Goal: Task Accomplishment & Management: Manage account settings

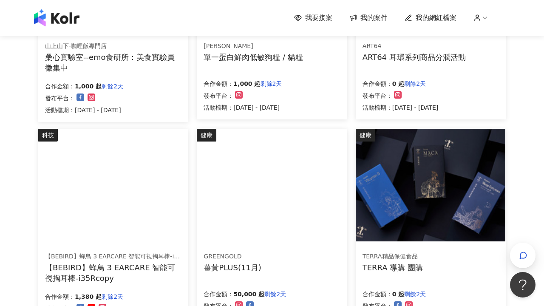
scroll to position [450, 0]
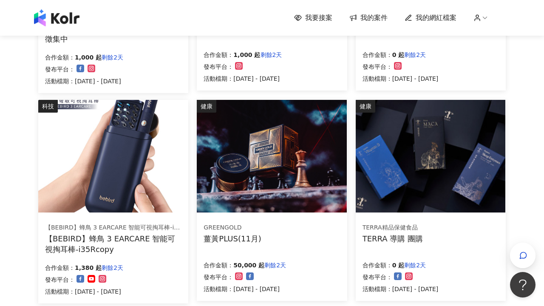
click at [255, 164] on img at bounding box center [272, 156] width 150 height 113
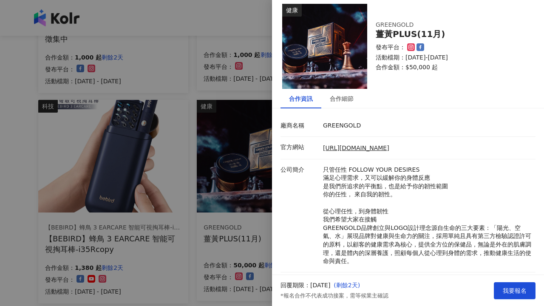
scroll to position [0, 0]
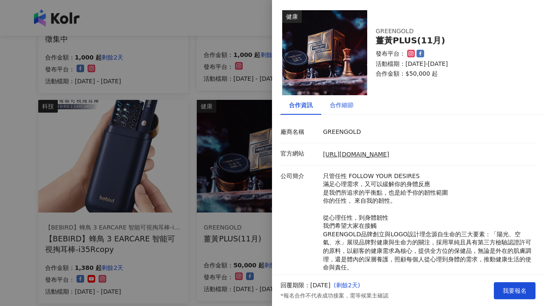
click at [340, 103] on div "合作細節" at bounding box center [342, 104] width 24 height 9
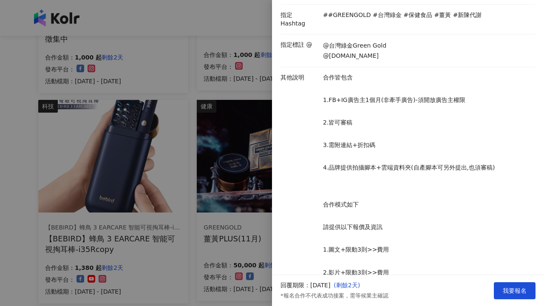
scroll to position [172, 0]
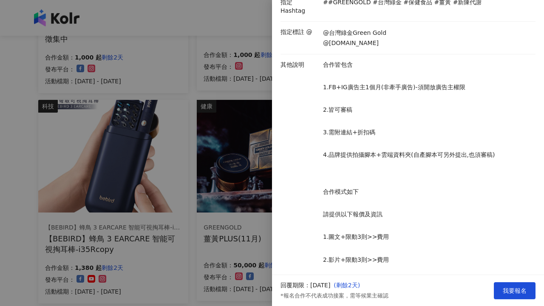
click at [263, 173] on div at bounding box center [272, 153] width 544 height 306
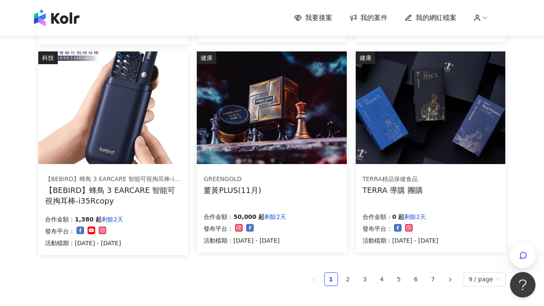
scroll to position [502, 0]
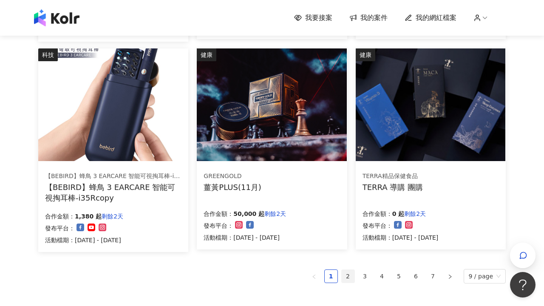
click at [351, 278] on link "2" at bounding box center [347, 276] width 13 height 13
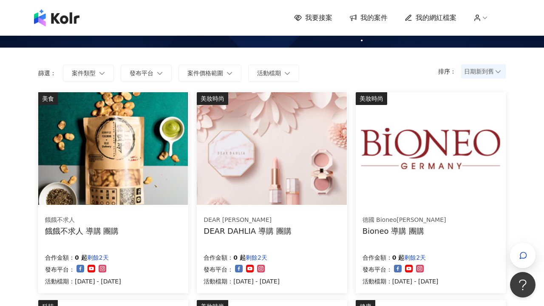
scroll to position [0, 0]
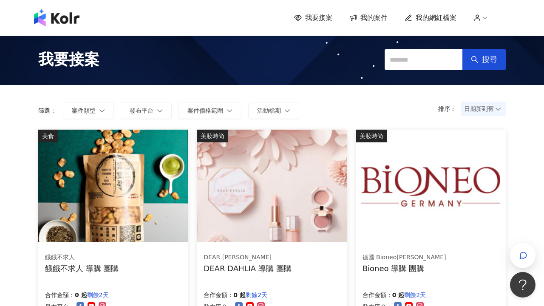
click at [473, 19] on div "我要接案 我的案件 我的網紅檔案" at bounding box center [400, 17] width 212 height 9
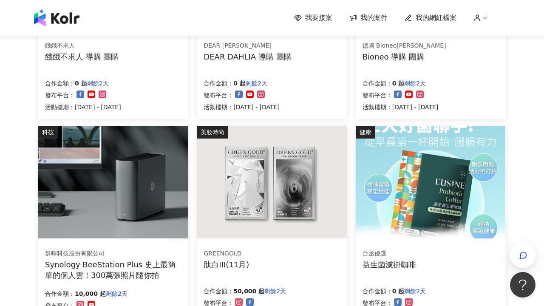
scroll to position [222, 0]
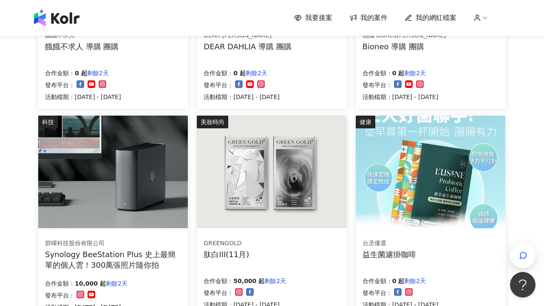
click at [392, 158] on img at bounding box center [430, 172] width 150 height 113
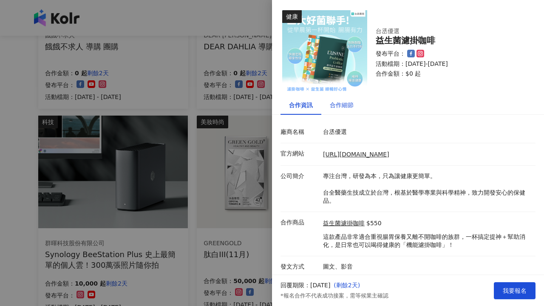
click at [339, 109] on div "合作細節" at bounding box center [342, 104] width 24 height 9
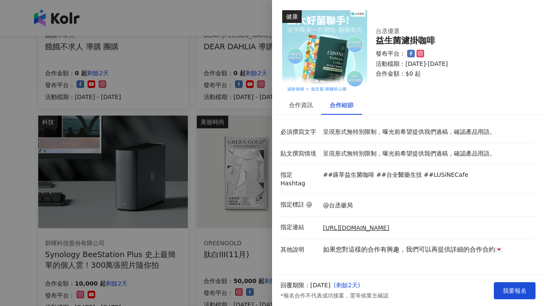
click at [259, 112] on div at bounding box center [272, 153] width 544 height 306
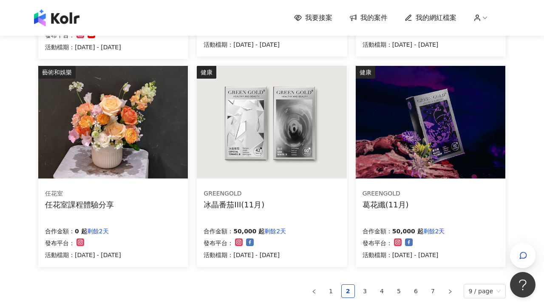
scroll to position [480, 0]
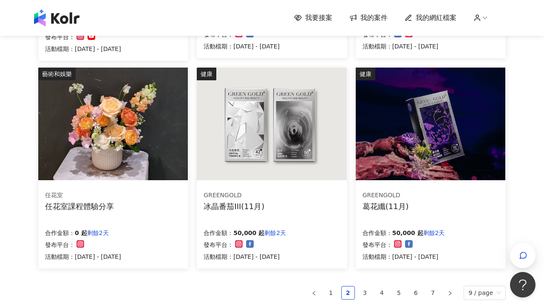
click at [126, 152] on img at bounding box center [113, 124] width 150 height 113
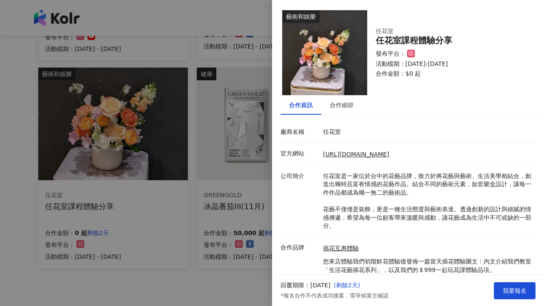
click at [265, 170] on div at bounding box center [272, 153] width 544 height 306
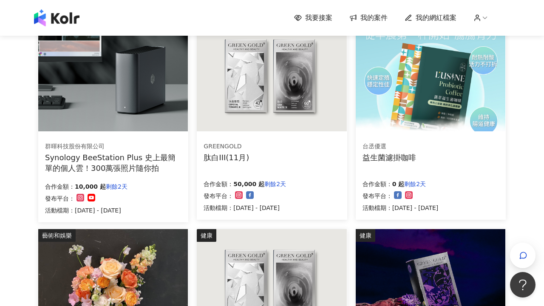
scroll to position [316, 0]
